Goal: Transaction & Acquisition: Purchase product/service

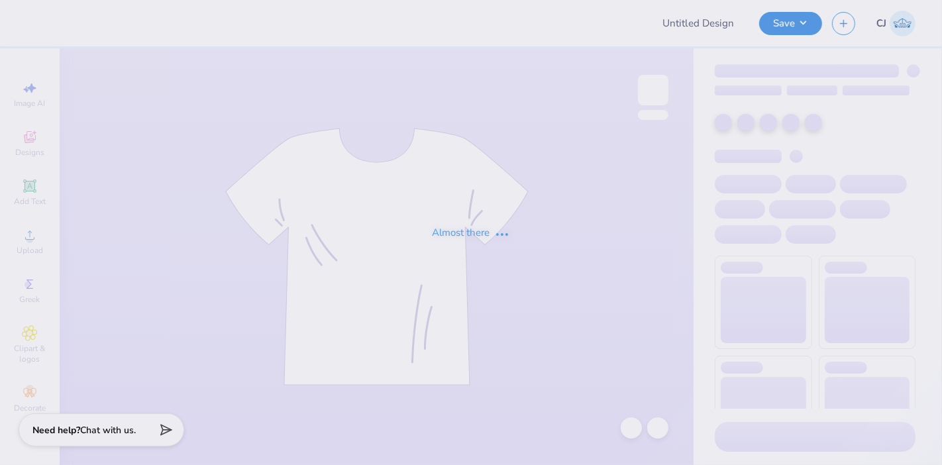
type input "Mock rock 2025"
type input "100"
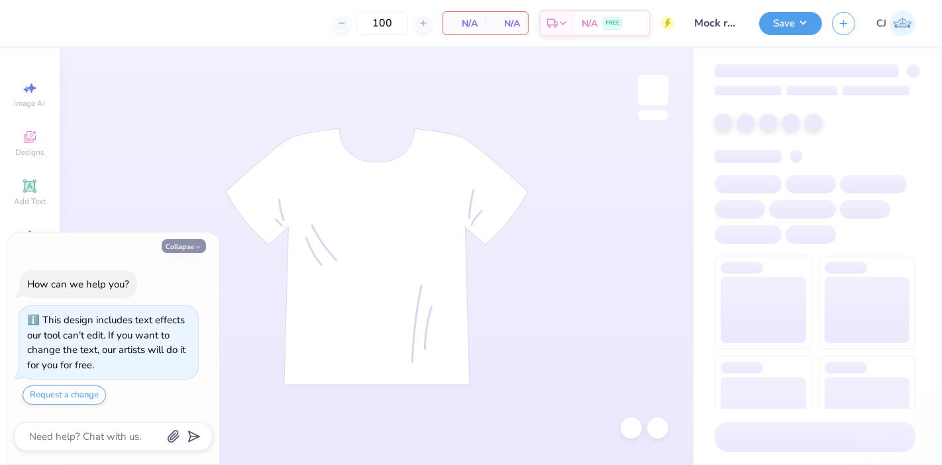
click at [191, 248] on button "Collapse" at bounding box center [184, 246] width 44 height 14
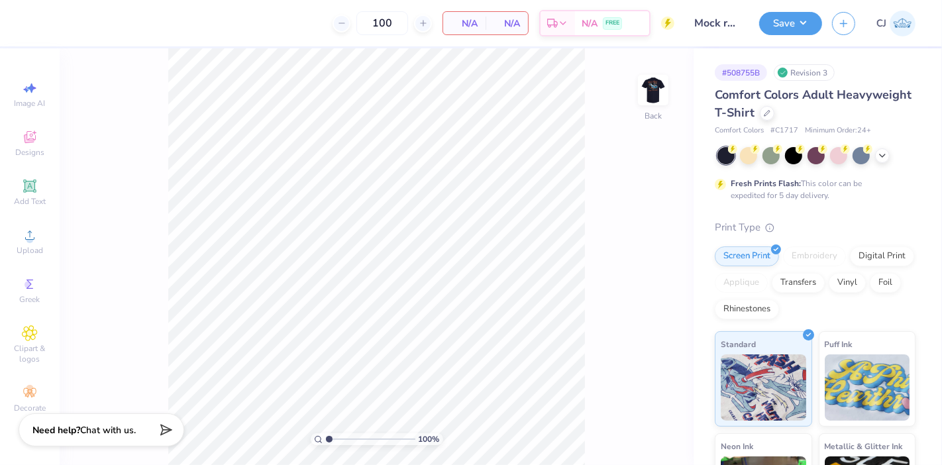
type textarea "x"
click at [843, 119] on div "Comfort Colors Adult Heavyweight T-Shirt" at bounding box center [815, 104] width 201 height 36
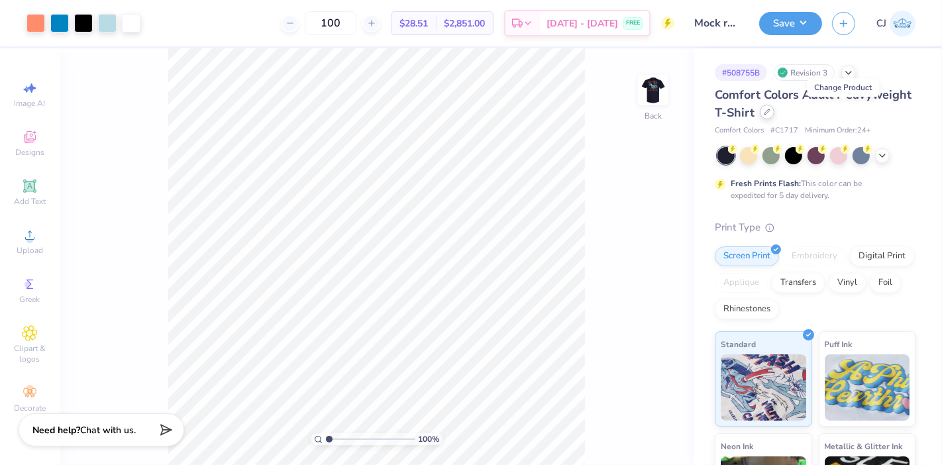
click at [771, 110] on icon at bounding box center [767, 112] width 7 height 7
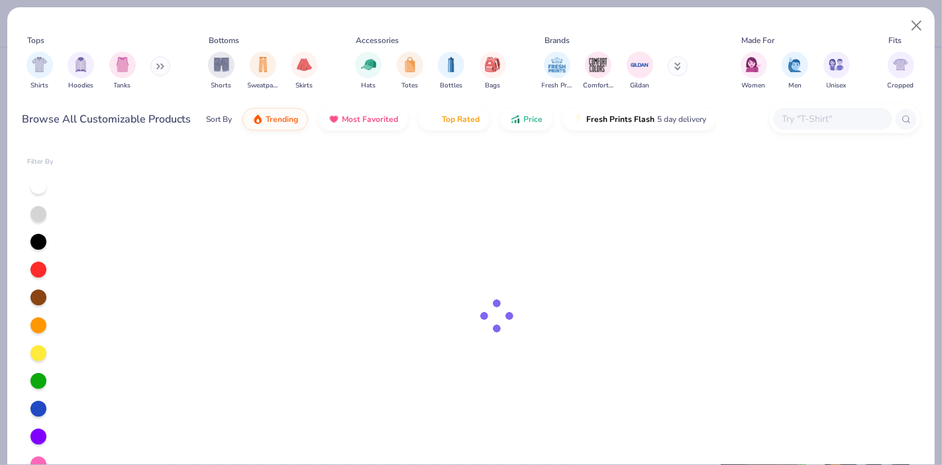
click at [843, 123] on input "text" at bounding box center [832, 118] width 102 height 15
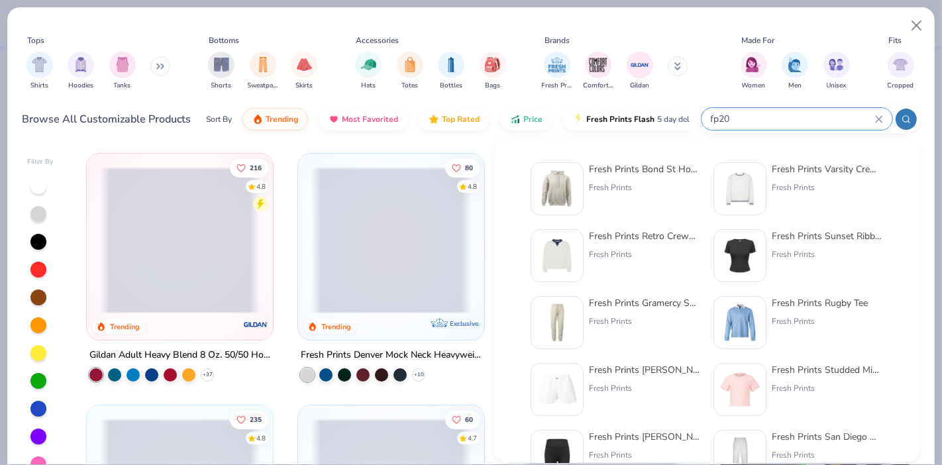
type input "fp20"
click at [634, 168] on div "Fresh Prints Bond St Hoodie" at bounding box center [644, 169] width 111 height 14
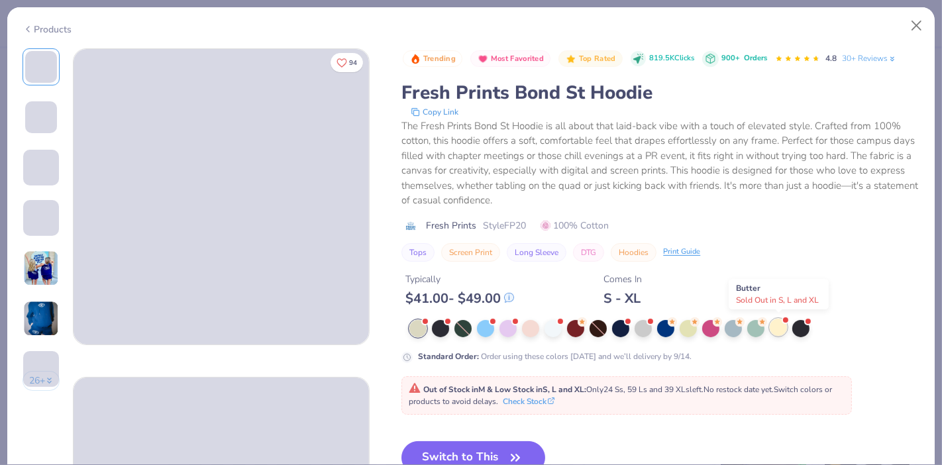
click at [778, 323] on div at bounding box center [778, 327] width 17 height 17
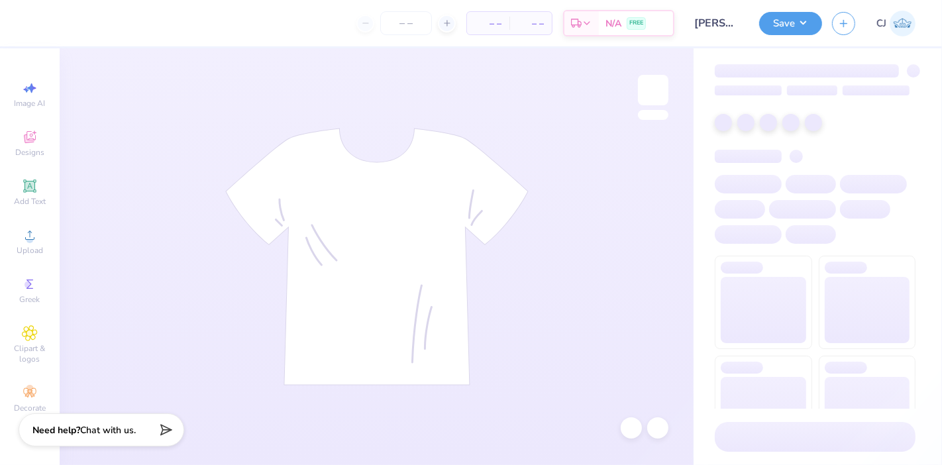
type input "[PERSON_NAME] : [GEOGRAPHIC_DATA][US_STATE]"
type input "24"
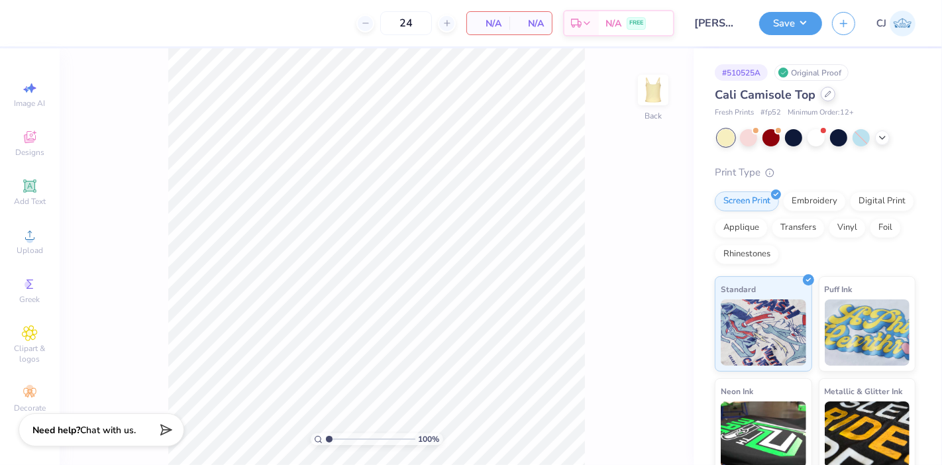
click at [822, 91] on div at bounding box center [828, 94] width 15 height 15
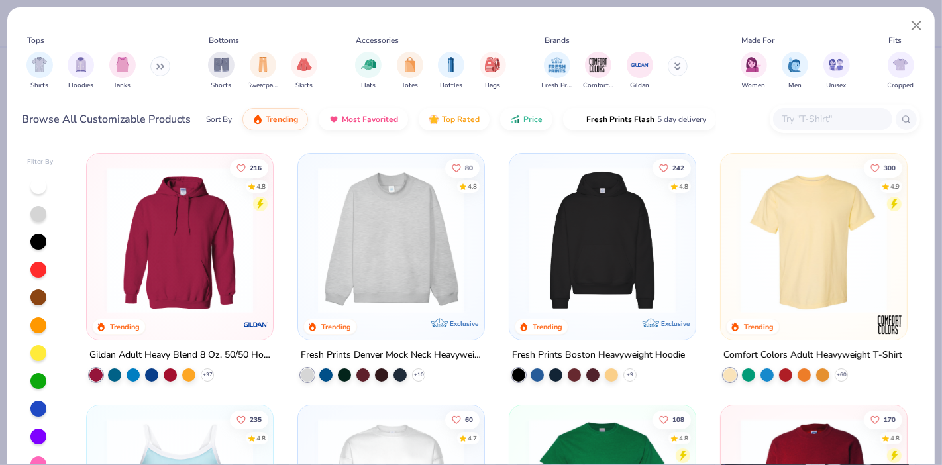
click at [825, 116] on input "text" at bounding box center [832, 118] width 102 height 15
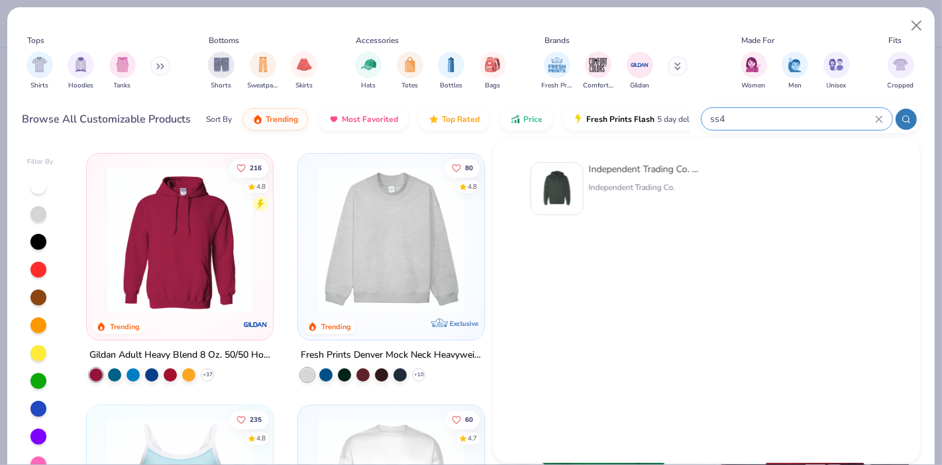
type input "ss4"
click at [622, 164] on div "Independent Trading Co. Midweight Hooded Sweatshirt" at bounding box center [644, 169] width 111 height 14
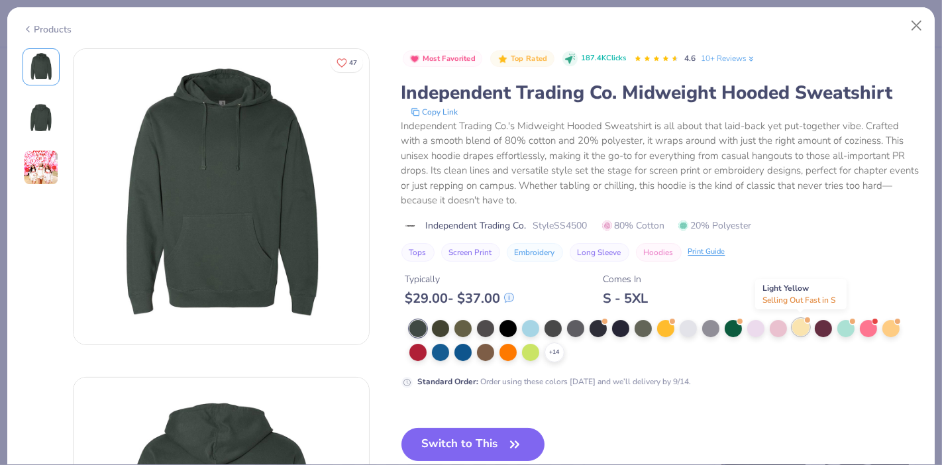
click at [798, 327] on div at bounding box center [800, 327] width 17 height 17
